Goal: Task Accomplishment & Management: Use online tool/utility

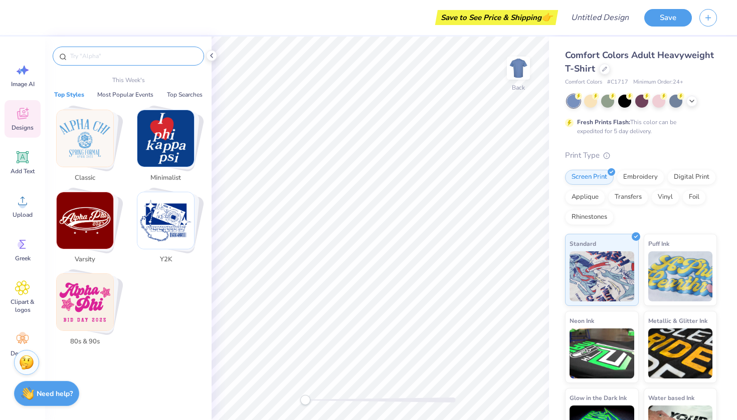
click at [140, 55] on input "text" at bounding box center [133, 56] width 128 height 10
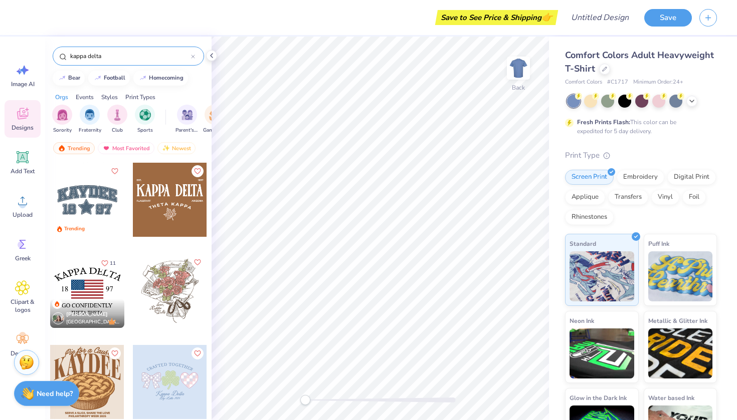
type input "kappa delta"
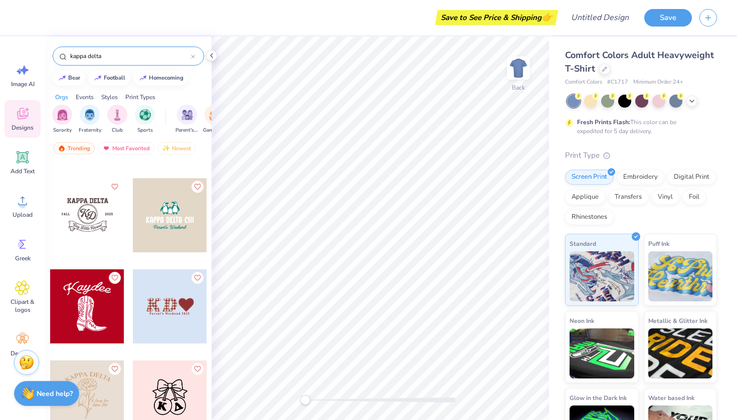
scroll to position [1274, 0]
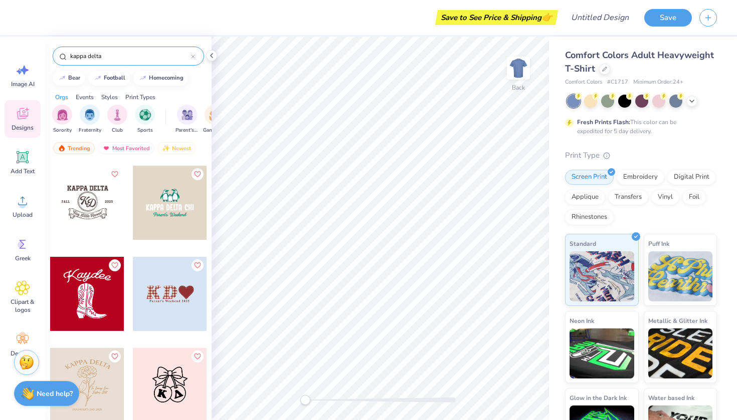
click at [197, 55] on div "kappa delta" at bounding box center [128, 56] width 151 height 19
click at [195, 57] on div "kappa delta" at bounding box center [128, 56] width 151 height 19
click at [191, 57] on icon at bounding box center [193, 57] width 4 height 4
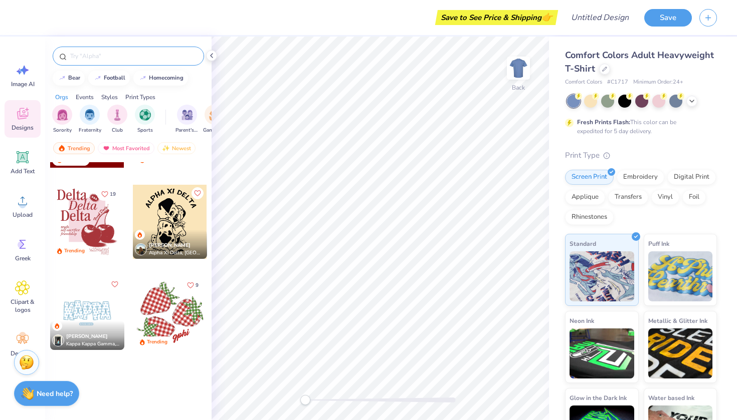
click at [153, 60] on input "text" at bounding box center [133, 56] width 128 height 10
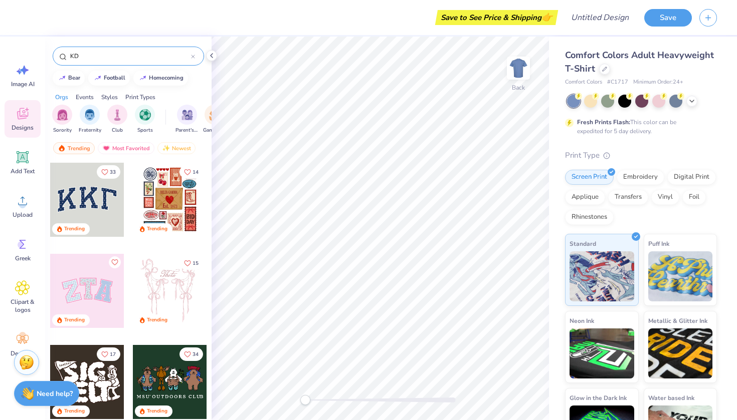
type input "KD"
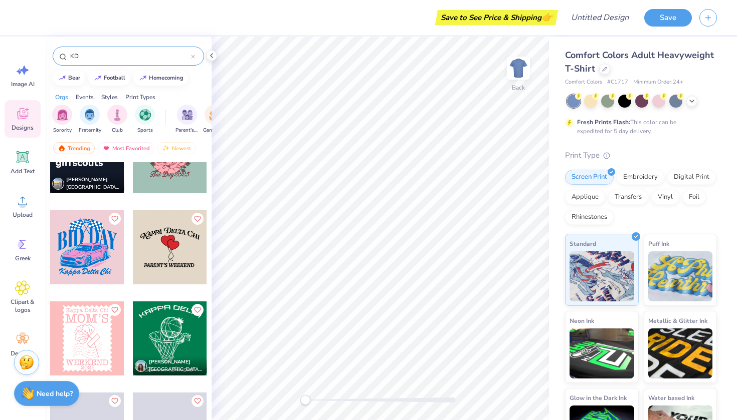
scroll to position [1149, 0]
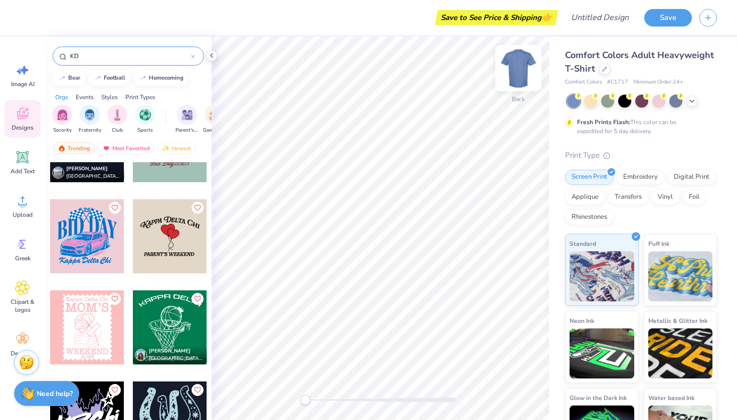
click at [521, 64] on img at bounding box center [518, 68] width 40 height 40
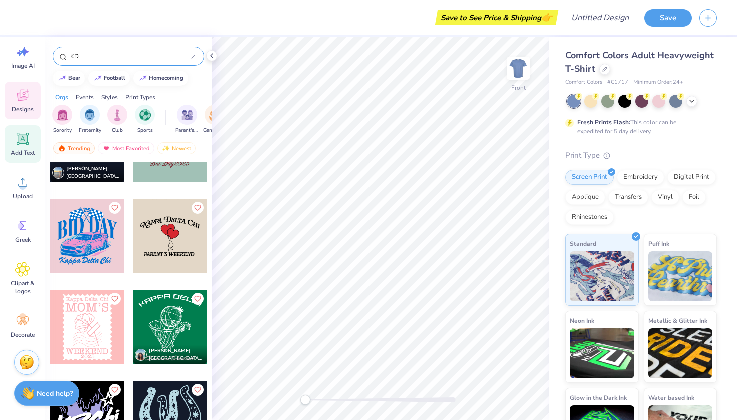
scroll to position [19, 0]
click at [35, 274] on div "Clipart & logos" at bounding box center [23, 279] width 36 height 46
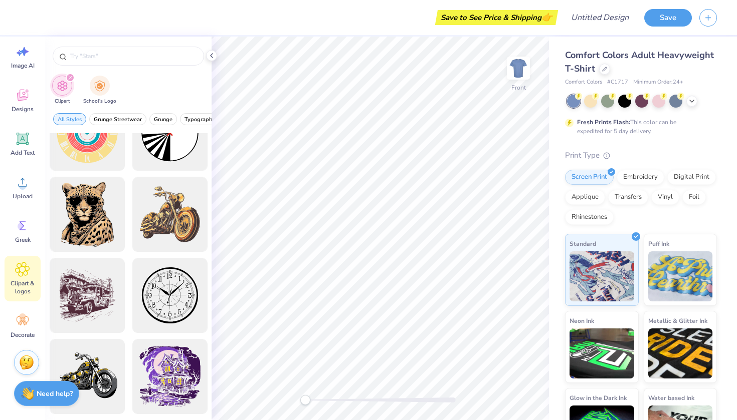
scroll to position [383, 0]
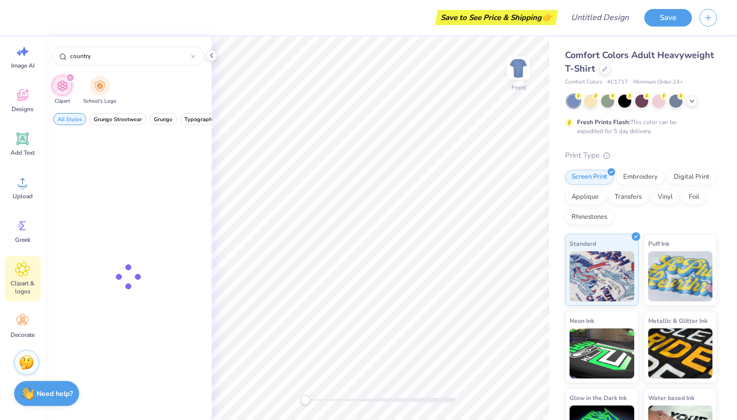
type input "country"
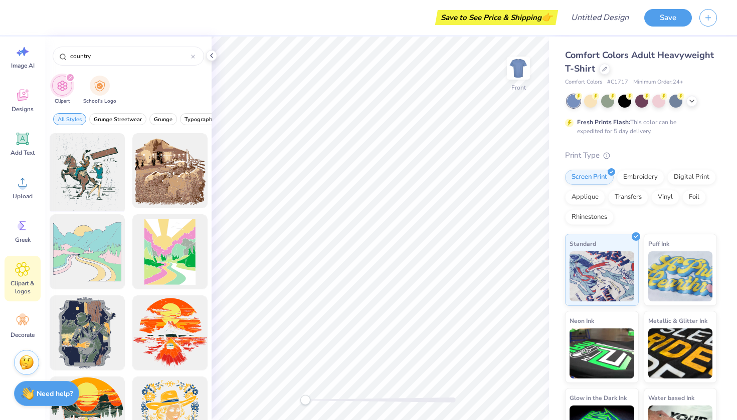
click at [83, 169] on div at bounding box center [87, 171] width 83 height 83
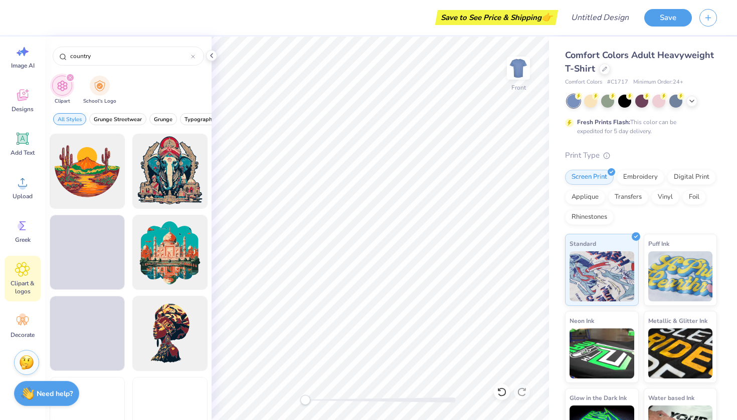
scroll to position [1396, 0]
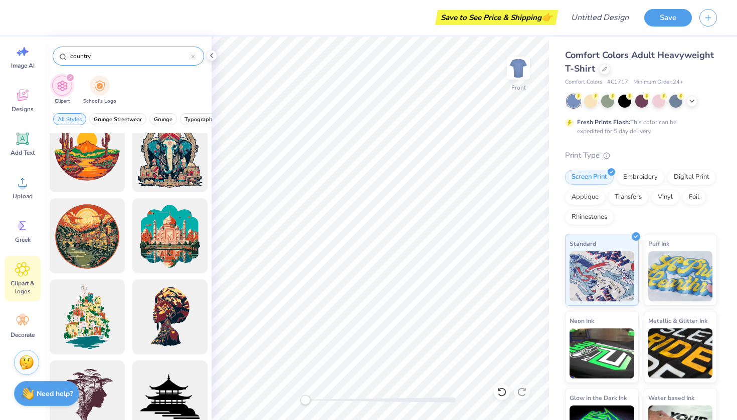
click at [196, 57] on div "country" at bounding box center [128, 56] width 151 height 19
click at [191, 58] on icon at bounding box center [192, 56] width 3 height 3
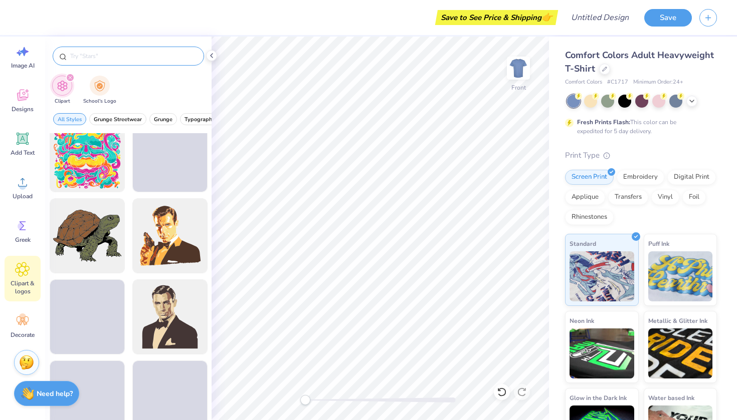
click at [173, 57] on input "text" at bounding box center [133, 56] width 128 height 10
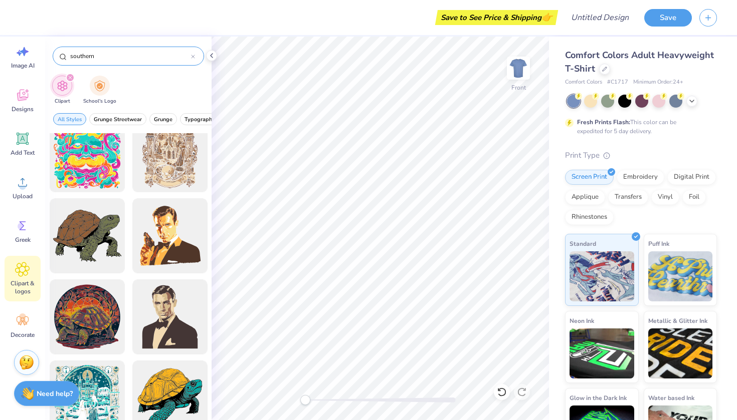
type input "southern"
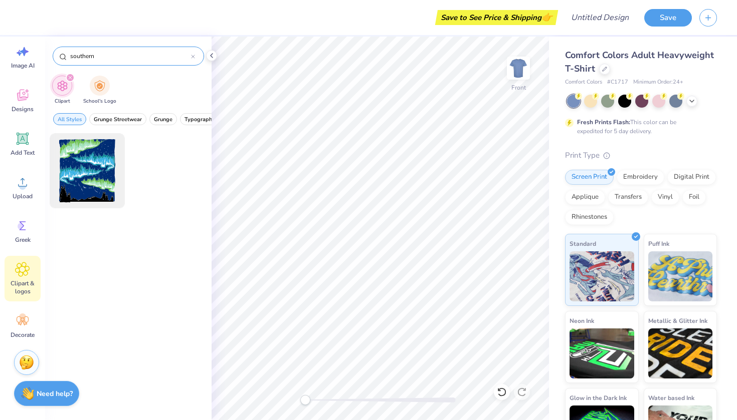
click at [193, 58] on icon at bounding box center [193, 57] width 4 height 4
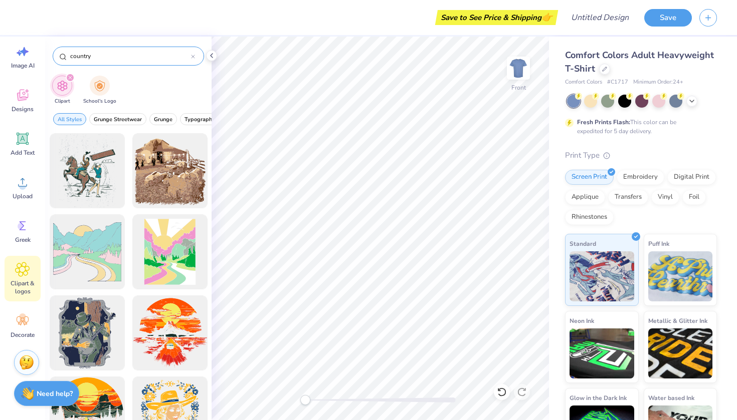
type input "country"
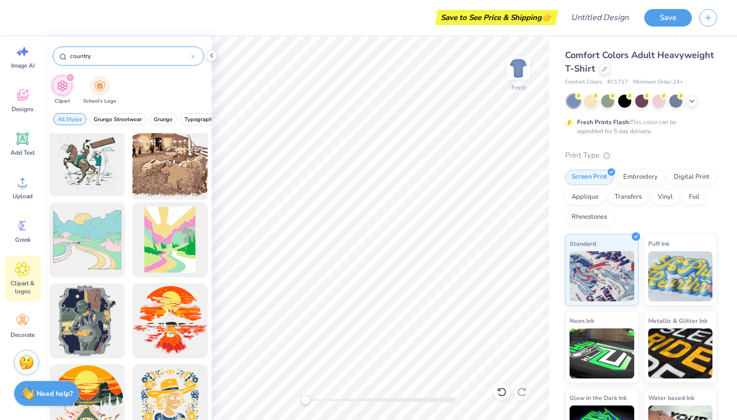
scroll to position [13, 0]
click at [175, 183] on div at bounding box center [169, 158] width 83 height 83
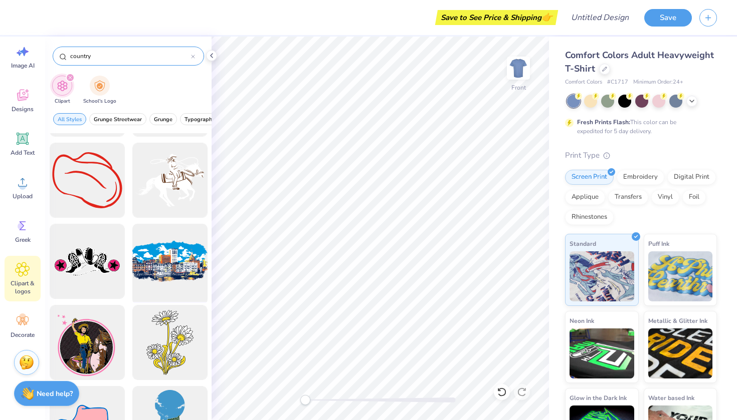
scroll to position [326, 0]
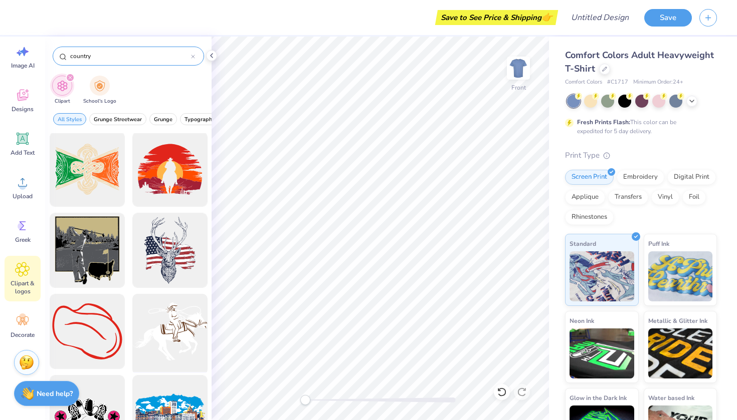
click at [178, 328] on div at bounding box center [169, 332] width 83 height 83
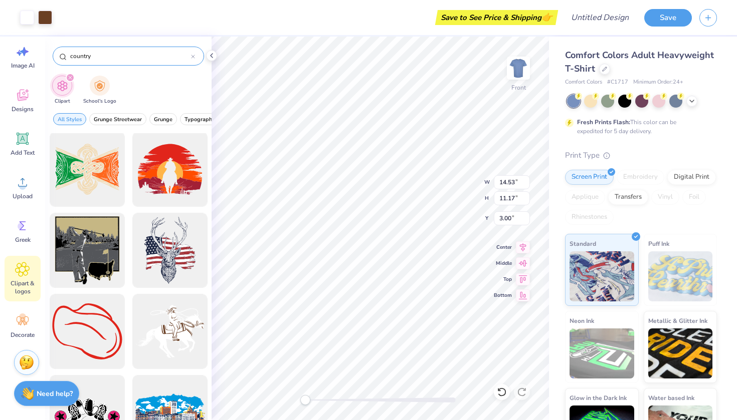
type input "12.54"
type input "9.64"
type input "4.53"
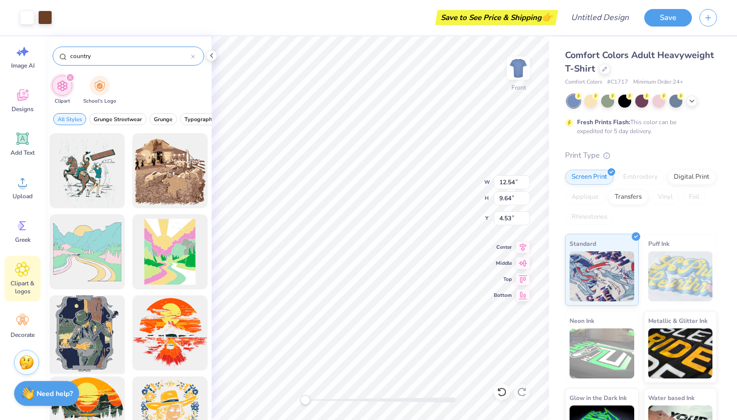
scroll to position [0, 0]
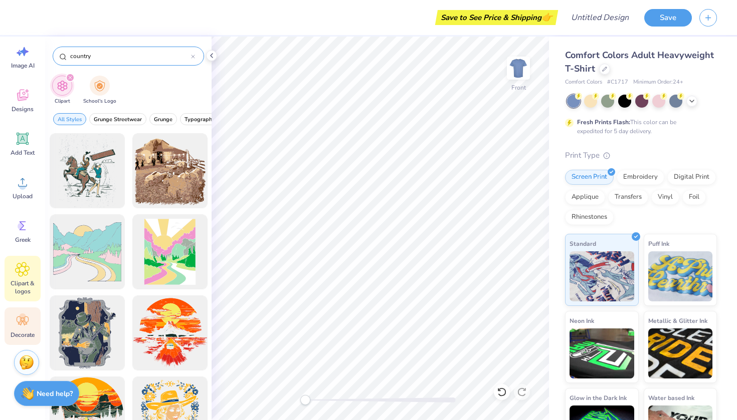
click at [27, 311] on div "Decorate" at bounding box center [23, 327] width 36 height 38
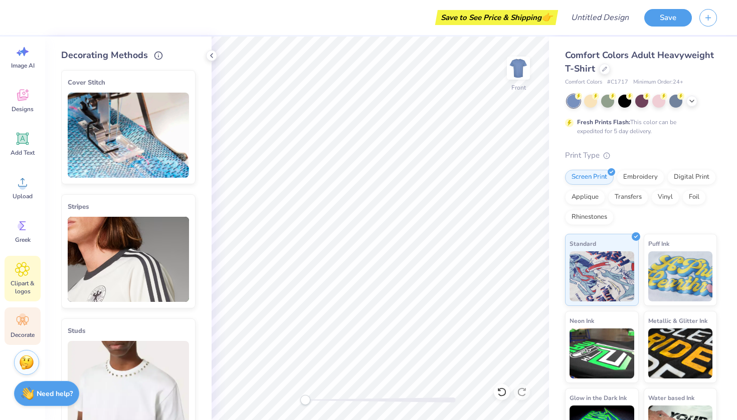
click at [25, 284] on span "Clipart & logos" at bounding box center [22, 288] width 33 height 16
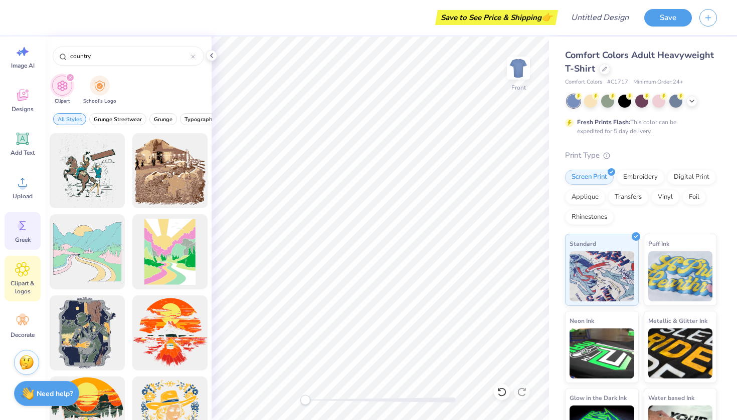
click at [25, 235] on div "Greek" at bounding box center [23, 231] width 36 height 38
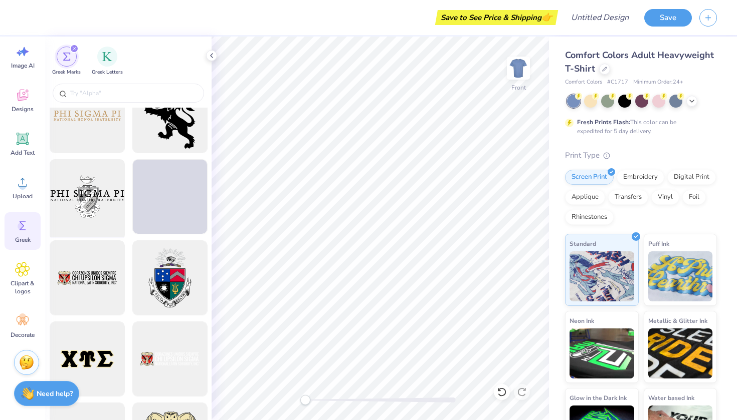
scroll to position [684, 0]
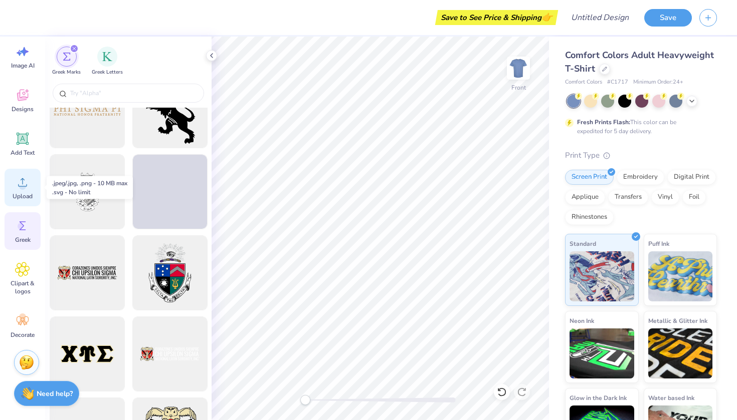
click at [23, 184] on icon at bounding box center [22, 182] width 9 height 9
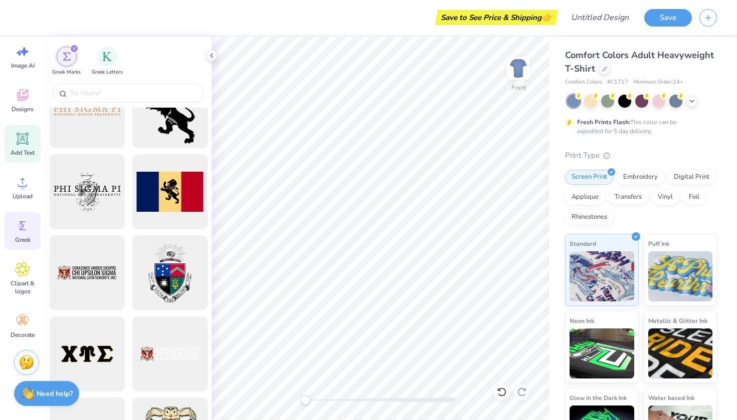
click at [25, 143] on icon at bounding box center [23, 139] width 10 height 10
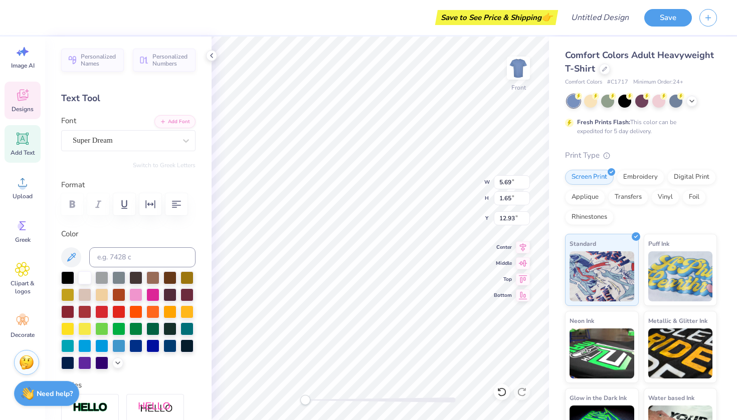
click at [28, 103] on div "Designs" at bounding box center [23, 101] width 36 height 38
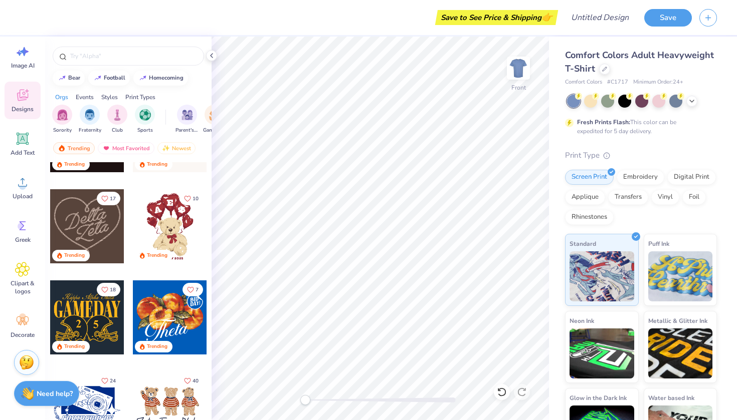
scroll to position [487, 0]
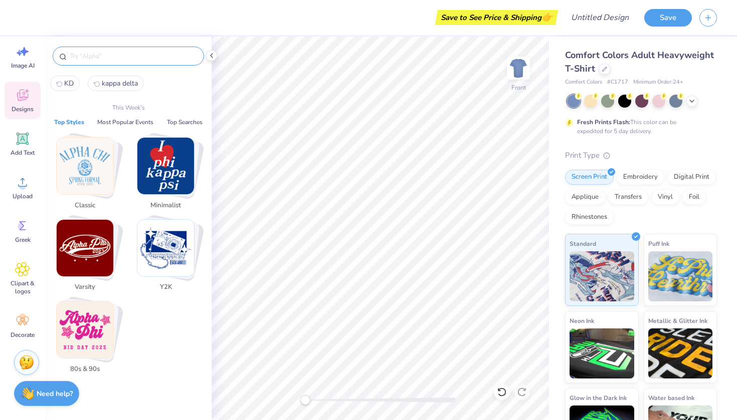
click at [117, 58] on input "text" at bounding box center [133, 56] width 128 height 10
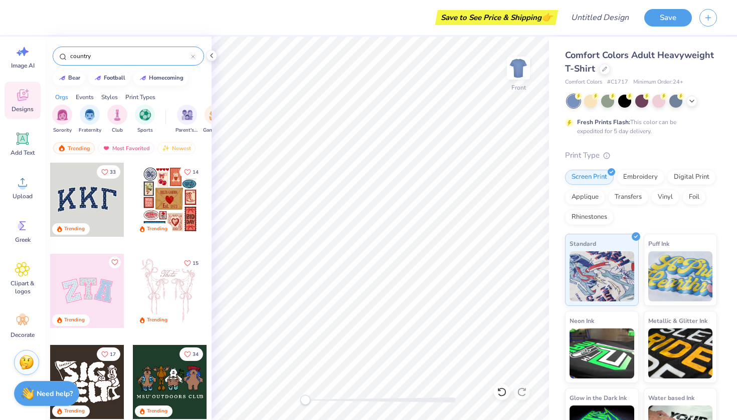
type input "country"
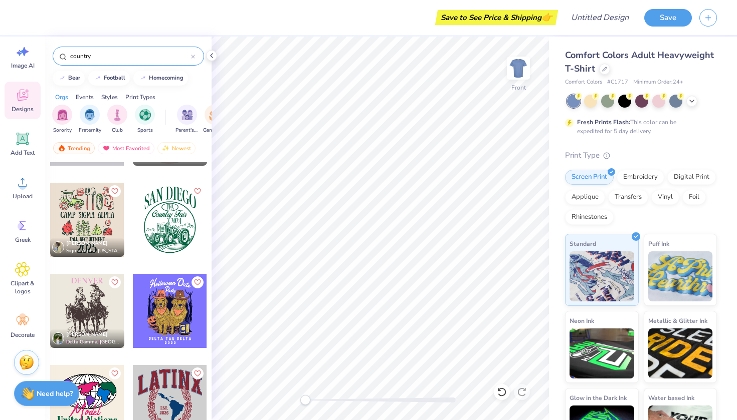
scroll to position [72, 0]
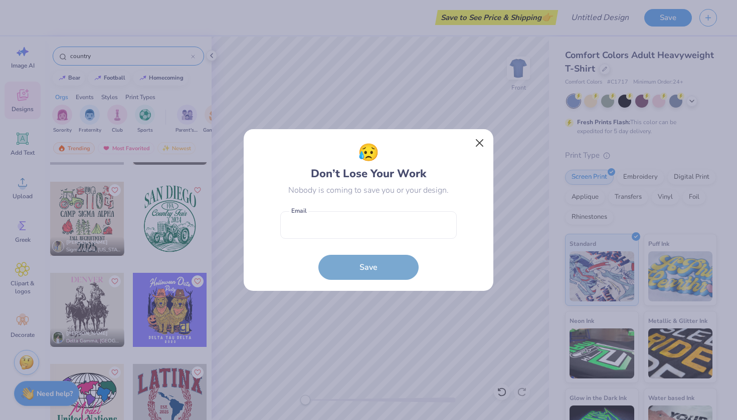
click at [479, 141] on button "Close" at bounding box center [479, 143] width 19 height 19
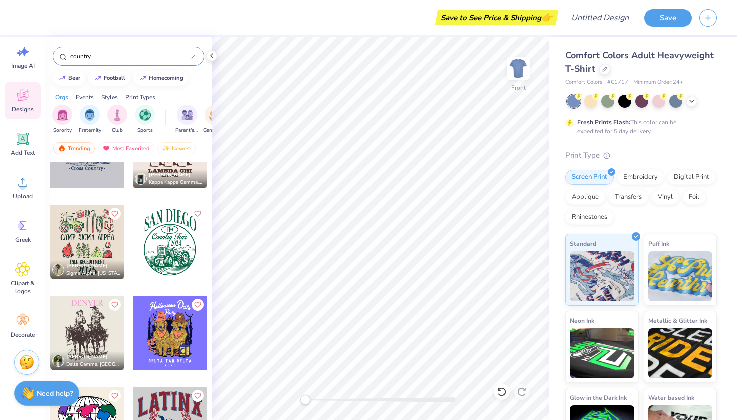
scroll to position [47, 0]
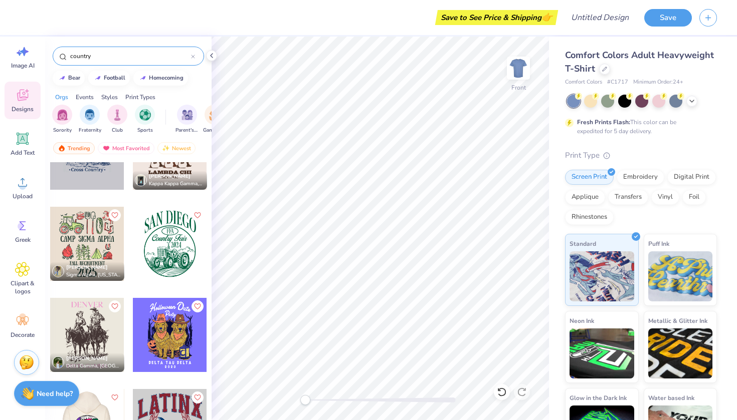
click at [84, 323] on div at bounding box center [87, 335] width 74 height 74
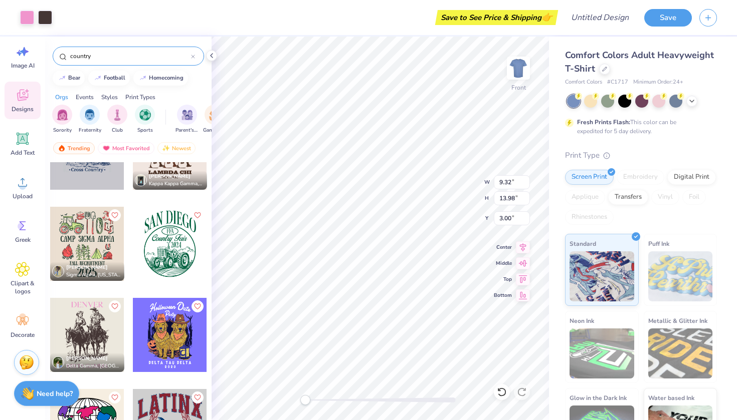
type input "8.09"
type input "12.14"
type input "5.42"
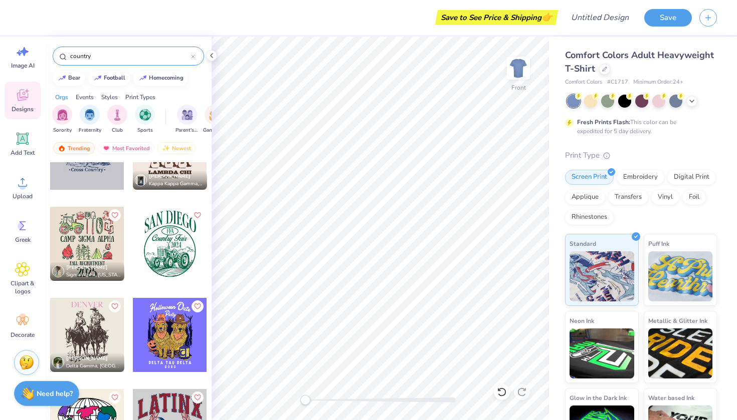
scroll to position [0, 0]
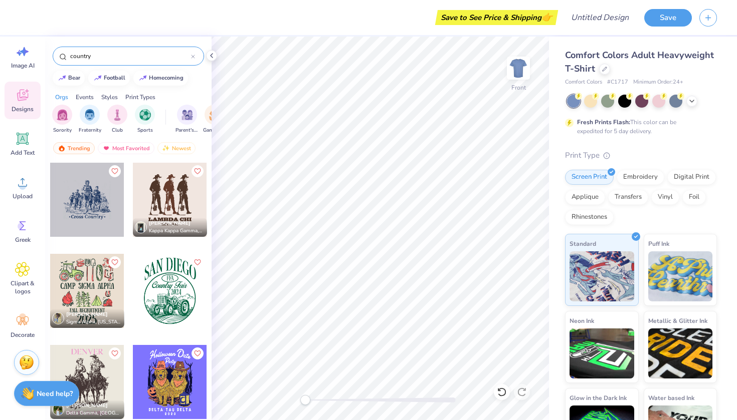
click at [115, 58] on input "country" at bounding box center [130, 56] width 122 height 10
click at [194, 57] on icon at bounding box center [193, 57] width 4 height 4
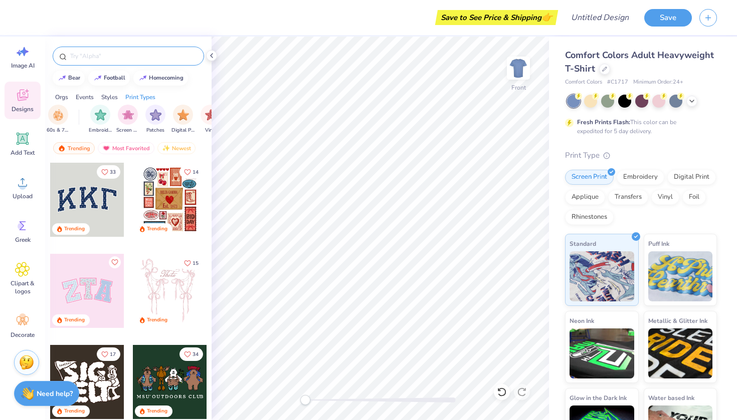
scroll to position [0, 802]
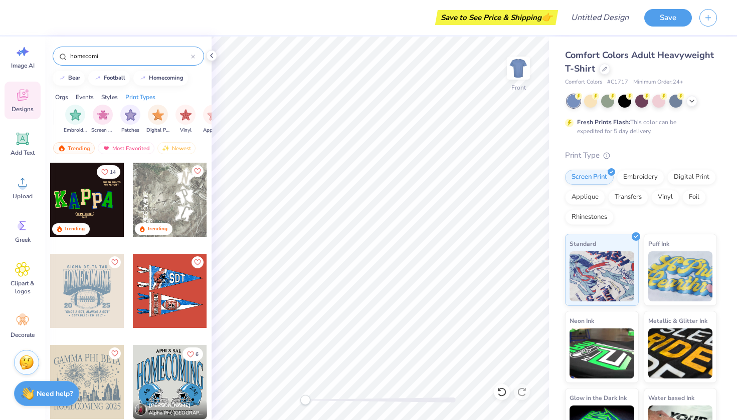
type input "homecomin"
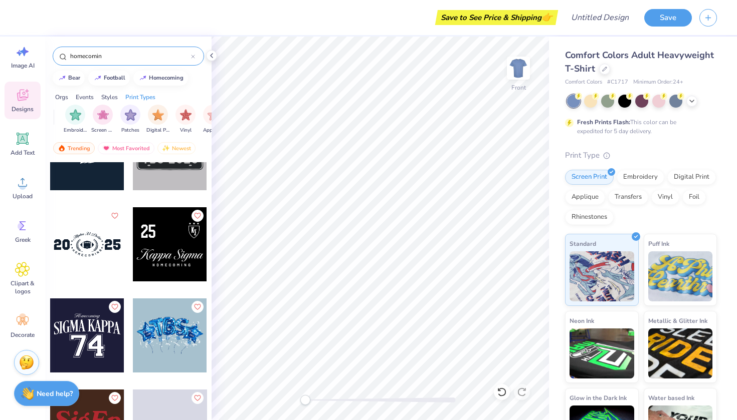
scroll to position [1871, 0]
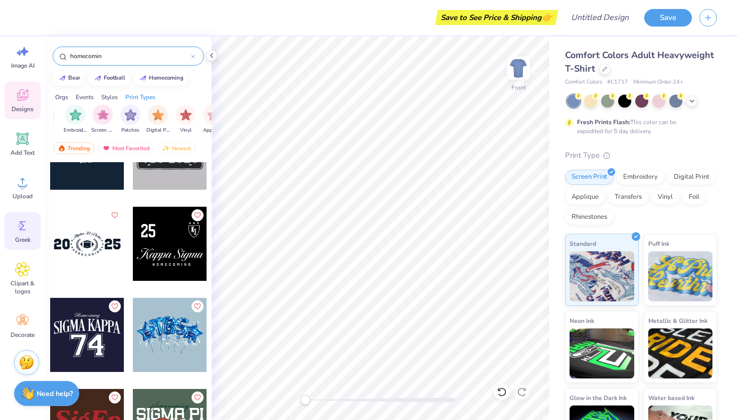
click at [25, 243] on span "Greek" at bounding box center [23, 240] width 16 height 8
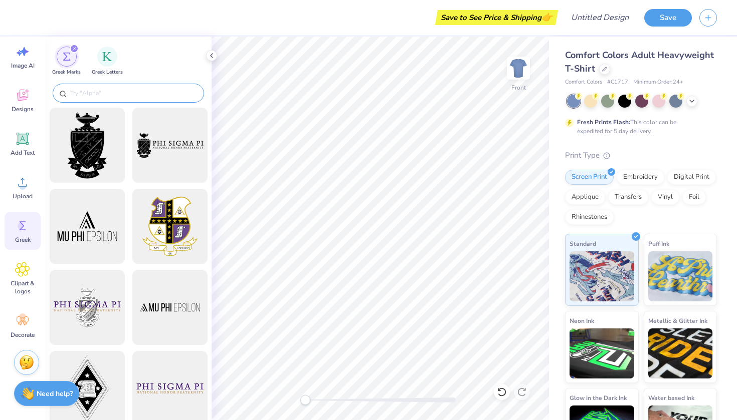
click at [127, 96] on input "text" at bounding box center [133, 93] width 128 height 10
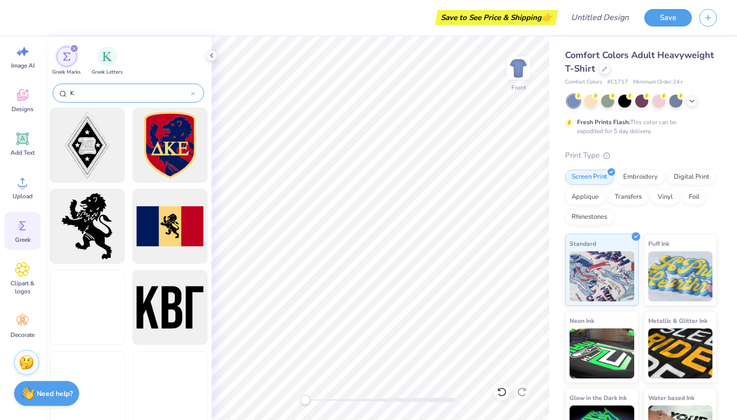
type input "KD"
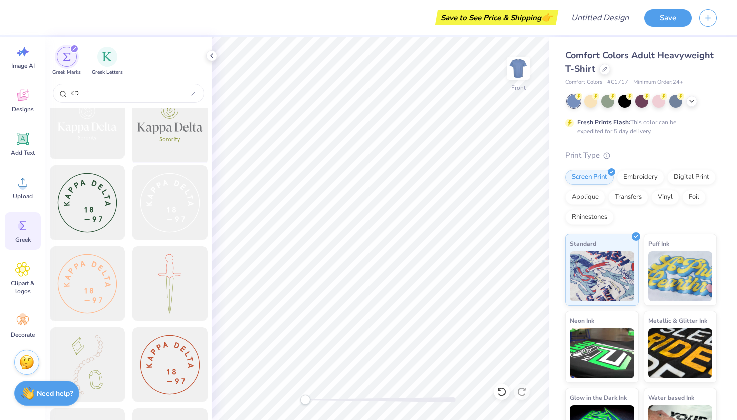
scroll to position [677, 0]
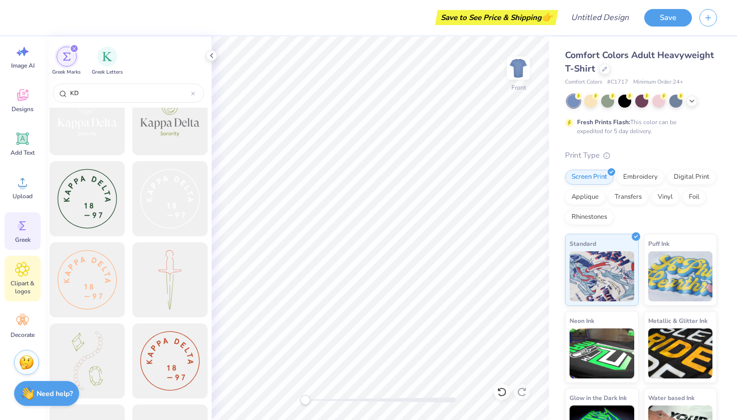
click at [20, 277] on icon at bounding box center [22, 269] width 15 height 15
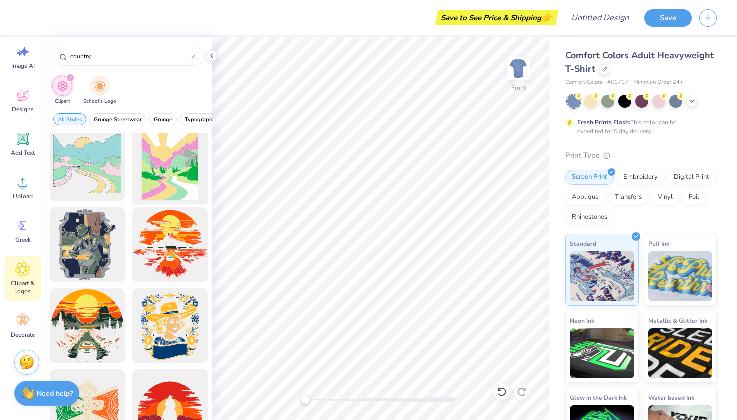
scroll to position [89, 0]
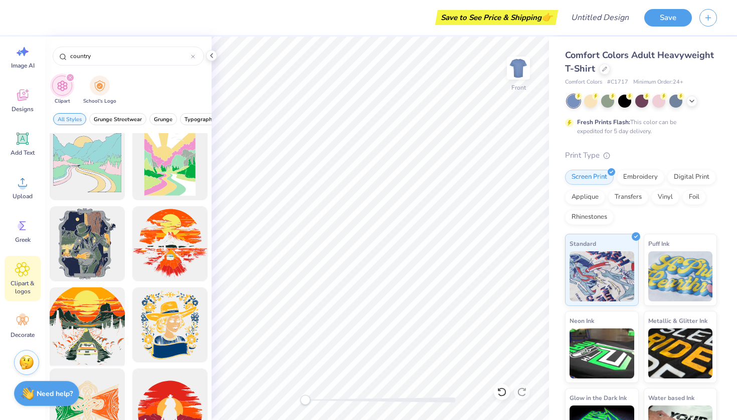
click at [92, 354] on div at bounding box center [87, 325] width 83 height 83
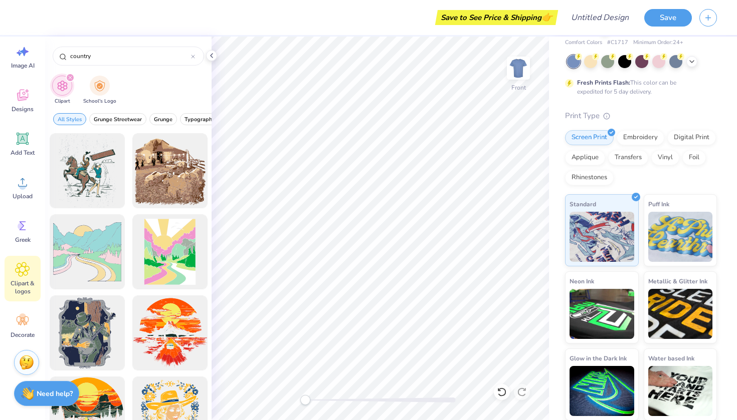
scroll to position [0, 0]
click at [101, 83] on img "filter for School's Logo" at bounding box center [99, 85] width 11 height 12
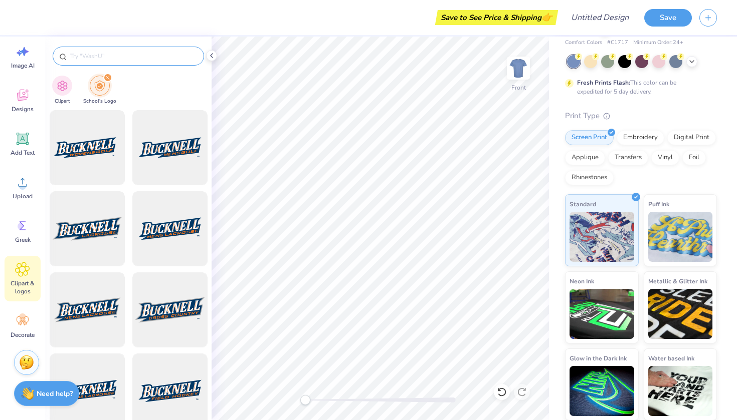
click at [116, 56] on input "text" at bounding box center [133, 56] width 128 height 10
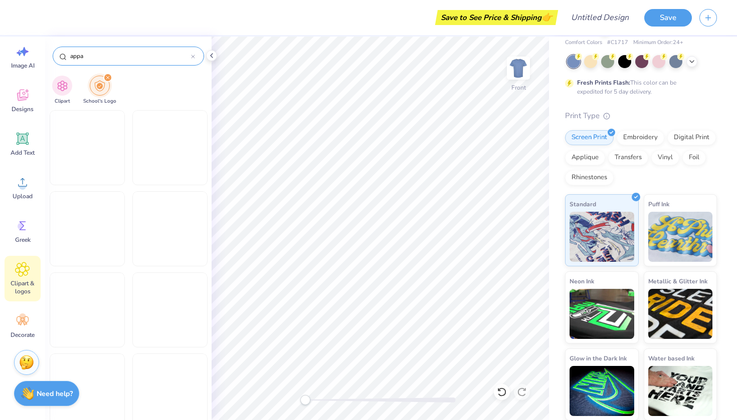
type input "appal"
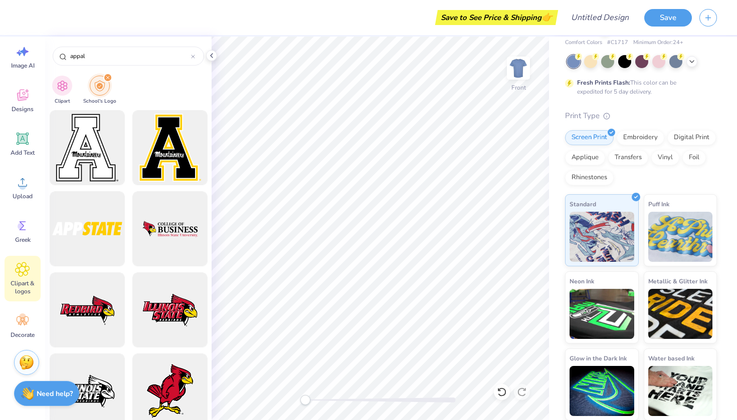
scroll to position [488, 0]
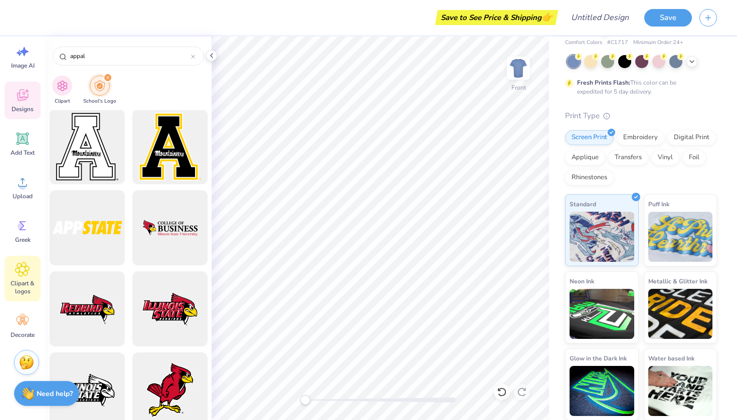
click at [22, 104] on div "Designs" at bounding box center [23, 101] width 36 height 38
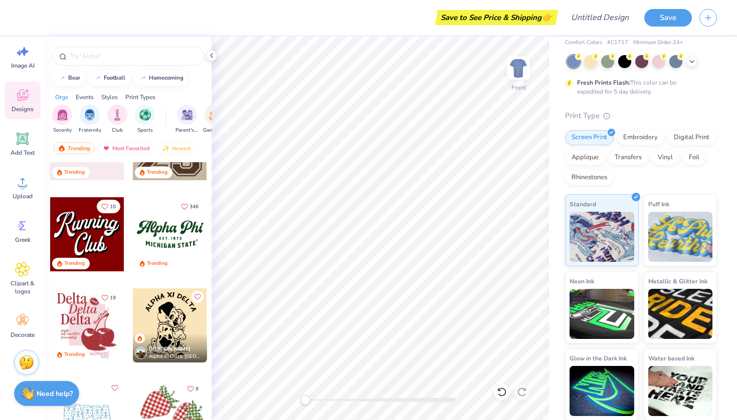
scroll to position [1064, 0]
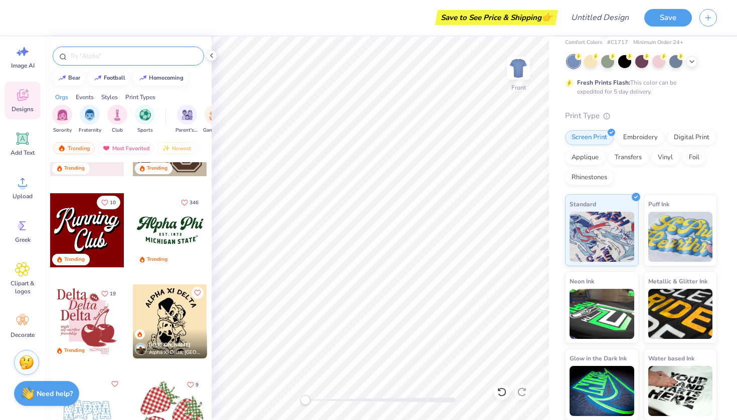
click at [164, 57] on input "text" at bounding box center [133, 56] width 128 height 10
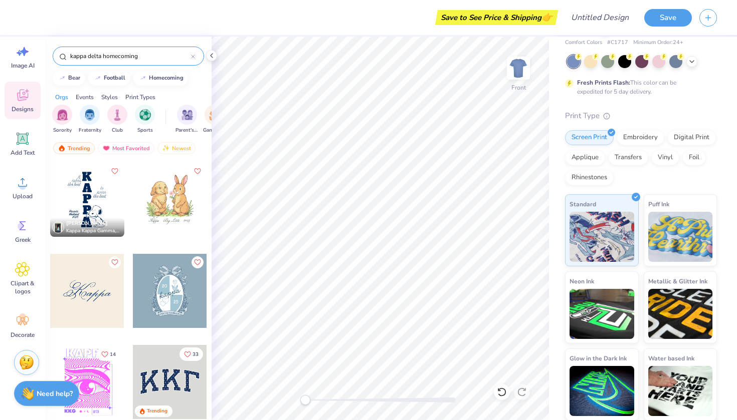
type input "kappa delta homecoming"
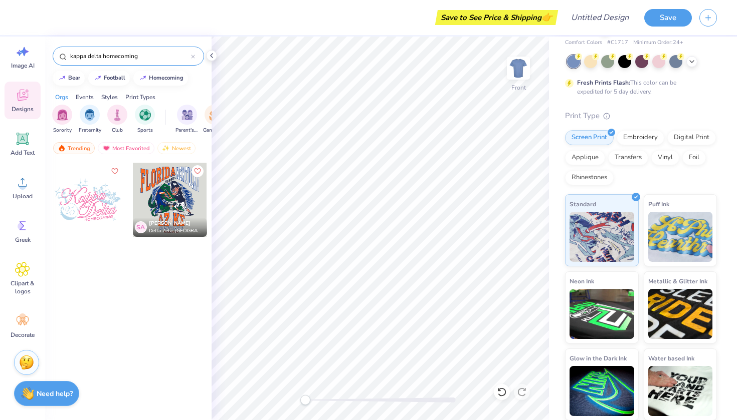
click at [195, 57] on div "kappa delta homecoming" at bounding box center [128, 56] width 151 height 19
drag, startPoint x: 161, startPoint y: 54, endPoint x: 36, endPoint y: 54, distance: 125.3
click at [36, 54] on div "Save to See Price & Shipping 👉 Design Title Save Image AI Designs Add Text Uplo…" at bounding box center [368, 210] width 737 height 420
type input "homecoming"
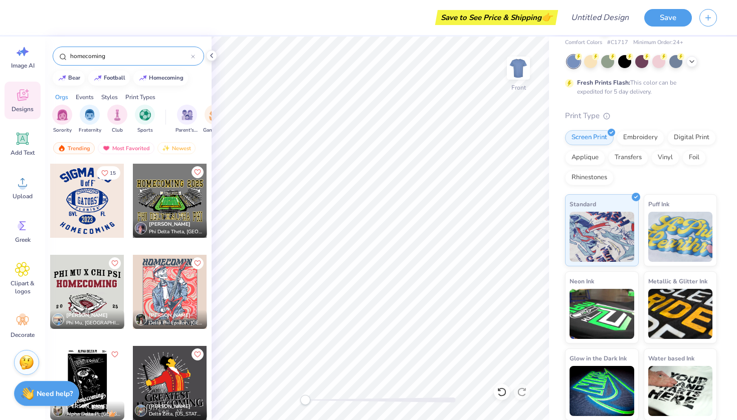
scroll to position [3010, 0]
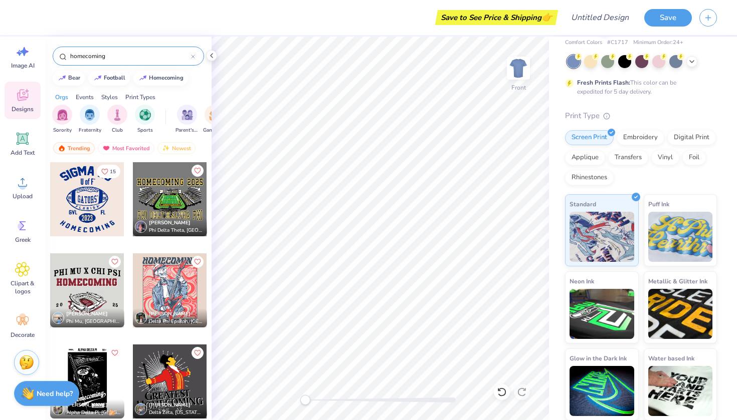
click at [175, 200] on div at bounding box center [170, 199] width 74 height 74
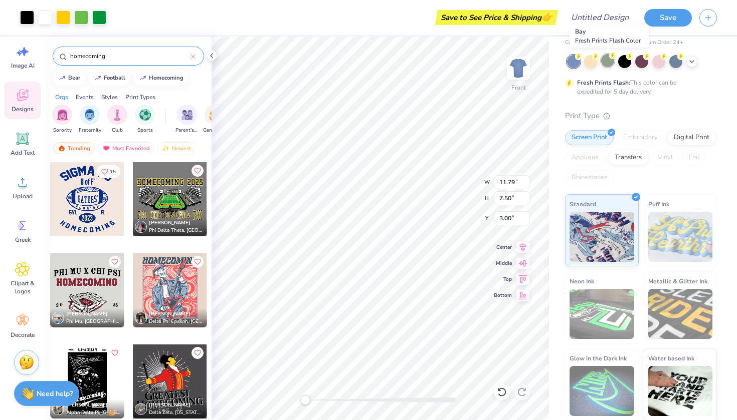
click at [607, 62] on div at bounding box center [607, 60] width 13 height 13
type input "8.09"
click at [679, 63] on div at bounding box center [675, 60] width 13 height 13
click at [692, 63] on icon at bounding box center [691, 61] width 8 height 8
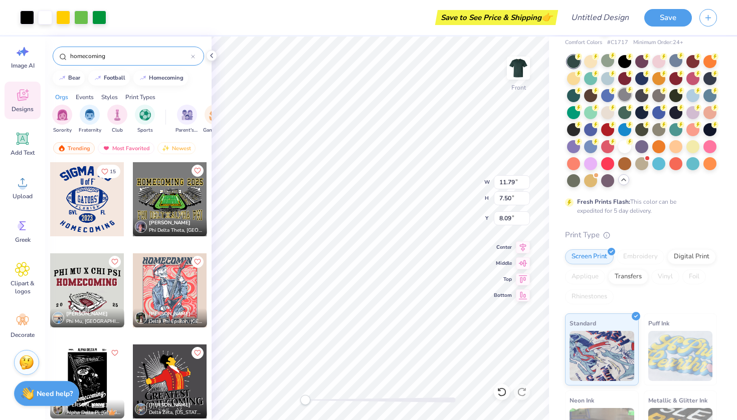
click at [626, 97] on div at bounding box center [624, 94] width 13 height 13
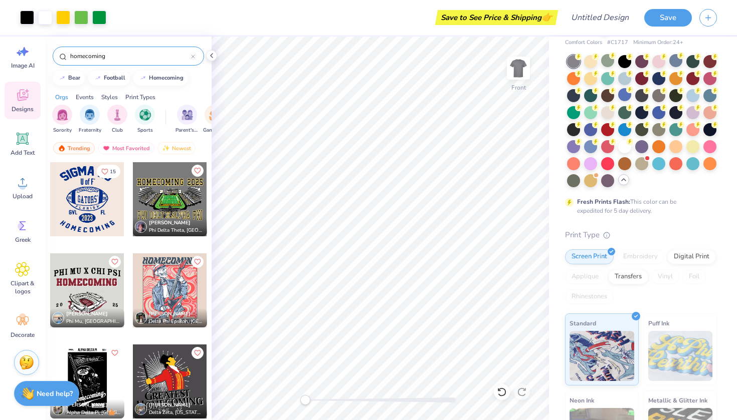
click at [164, 313] on span "[PERSON_NAME]" at bounding box center [170, 314] width 42 height 7
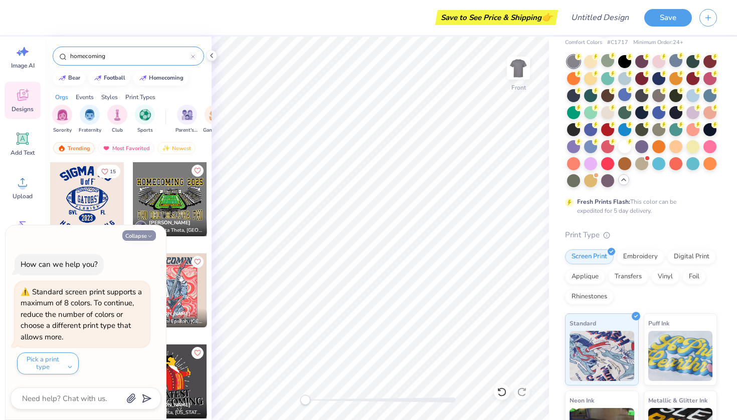
click at [148, 240] on icon "button" at bounding box center [150, 237] width 6 height 6
type textarea "x"
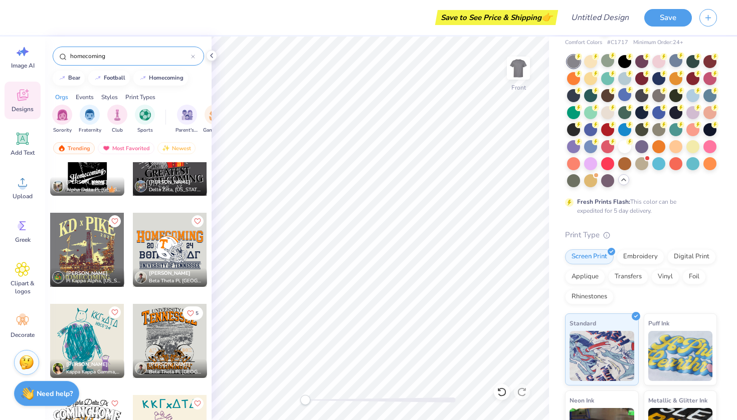
scroll to position [3247, 0]
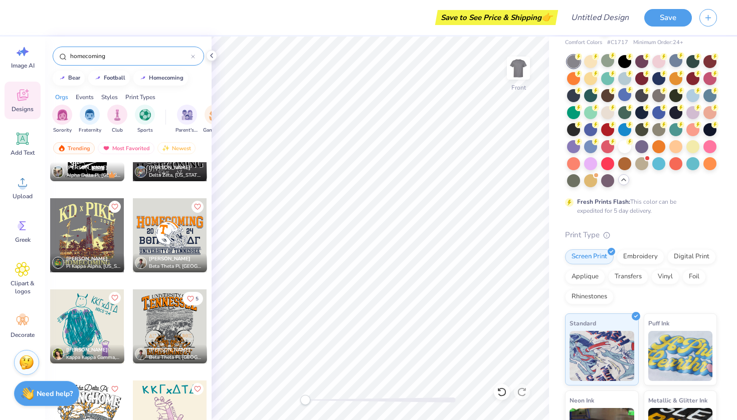
click at [73, 244] on div at bounding box center [87, 235] width 74 height 74
click at [97, 241] on div at bounding box center [87, 235] width 74 height 74
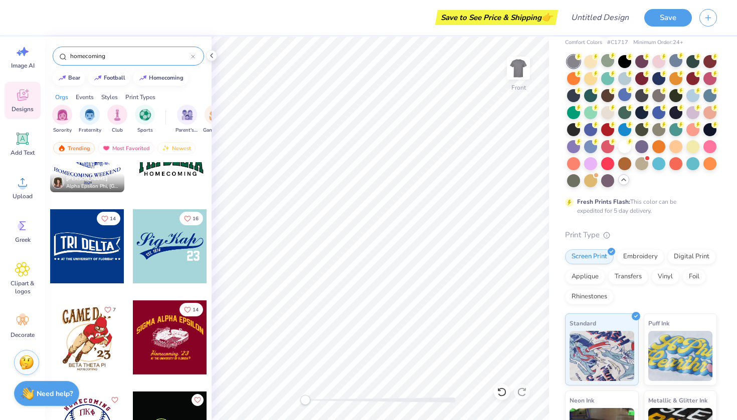
scroll to position [4256, 0]
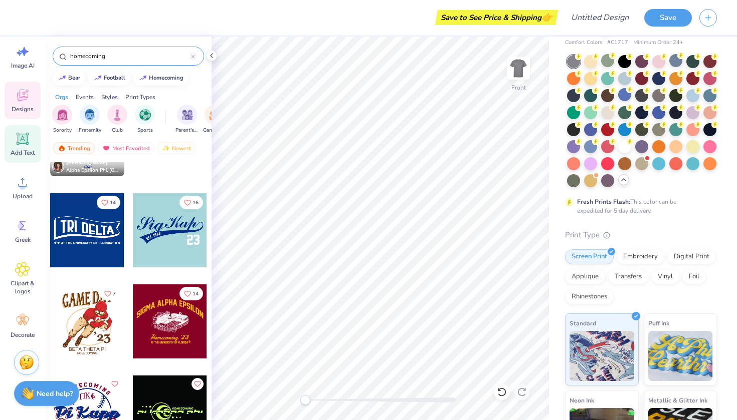
click at [25, 137] on icon at bounding box center [23, 139] width 10 height 10
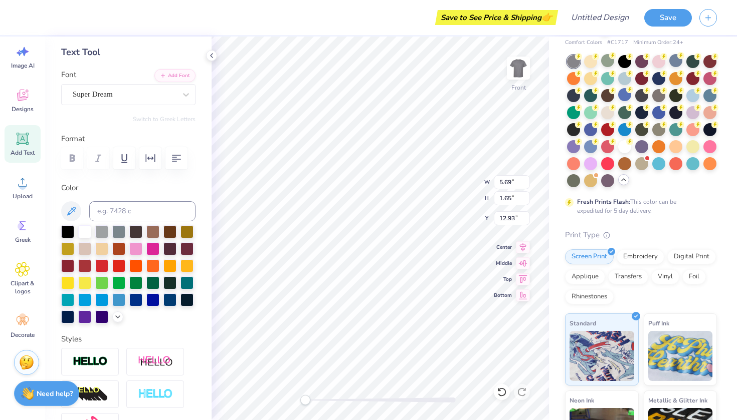
scroll to position [68, 0]
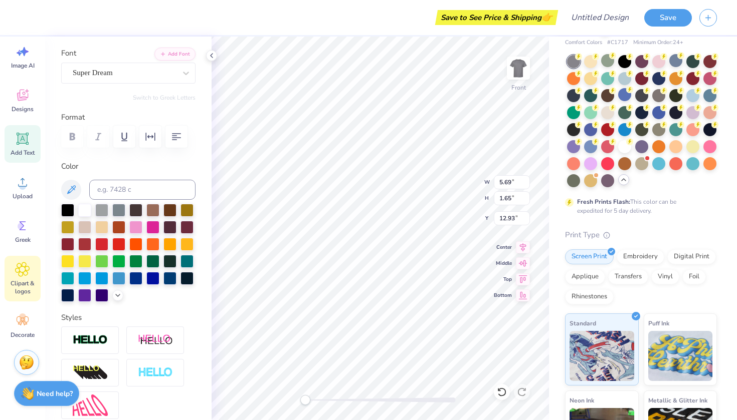
click at [23, 284] on span "Clipart & logos" at bounding box center [22, 288] width 33 height 16
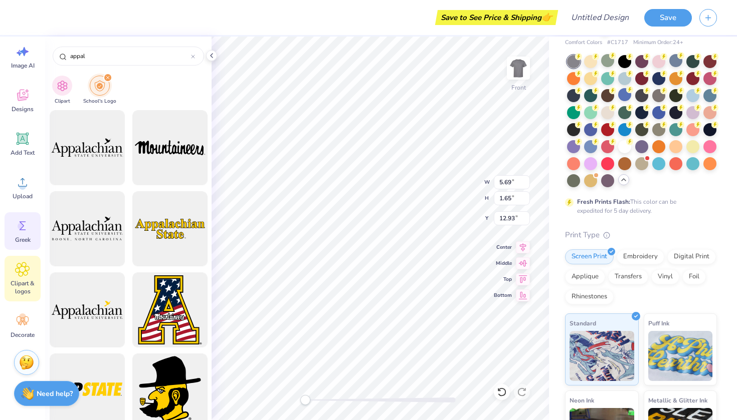
click at [20, 214] on div "Greek" at bounding box center [23, 231] width 36 height 38
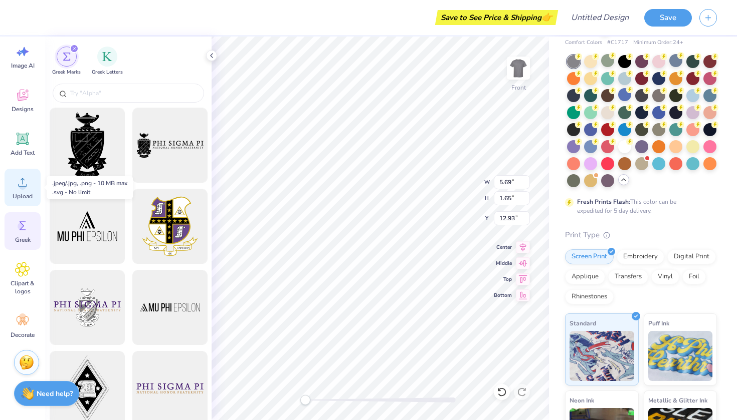
click at [30, 192] on div "Upload" at bounding box center [23, 188] width 36 height 38
click at [29, 328] on icon at bounding box center [22, 321] width 15 height 15
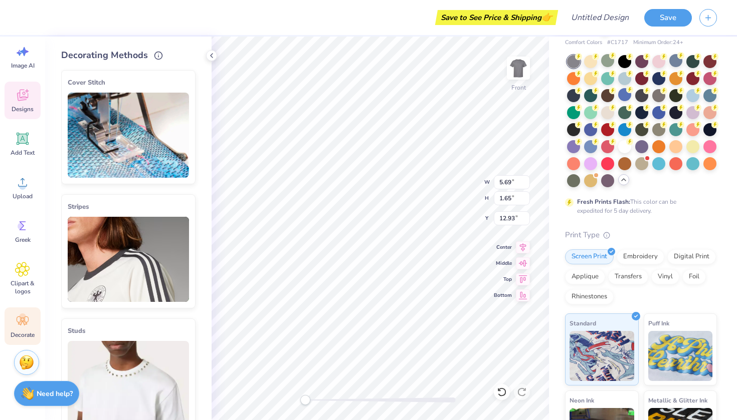
click at [24, 94] on icon at bounding box center [22, 95] width 15 height 15
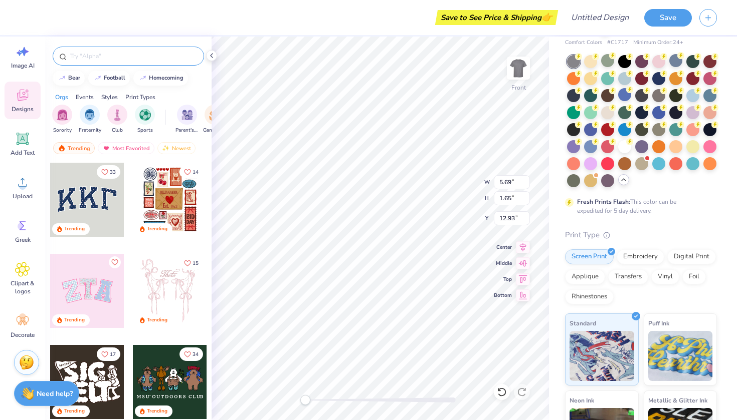
click at [126, 53] on input "text" at bounding box center [133, 56] width 128 height 10
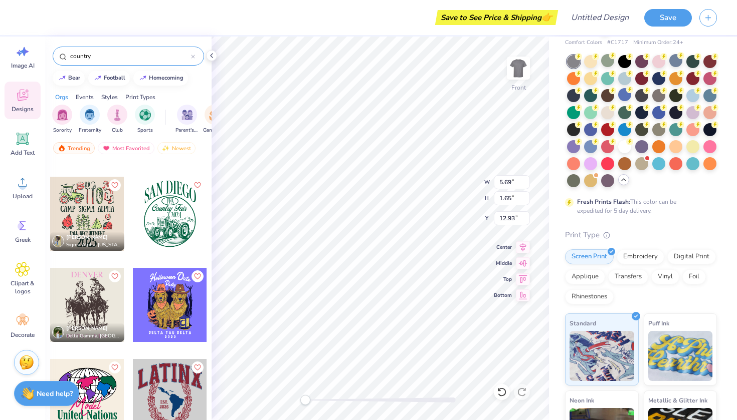
scroll to position [86, 0]
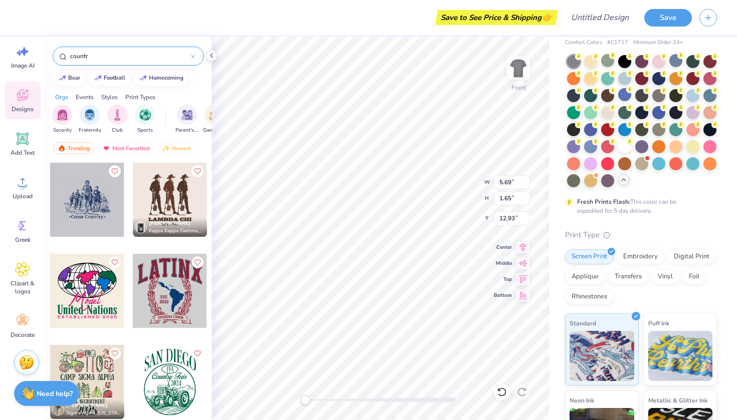
type input "countr"
type textarea "TXT"
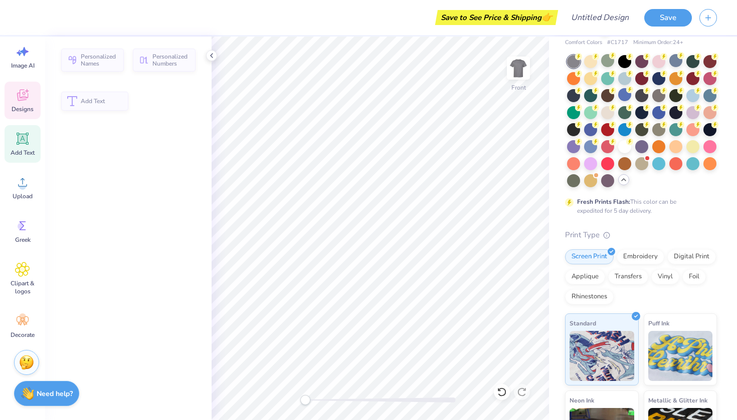
click at [20, 102] on icon at bounding box center [22, 95] width 15 height 15
